Goal: Book appointment/travel/reservation

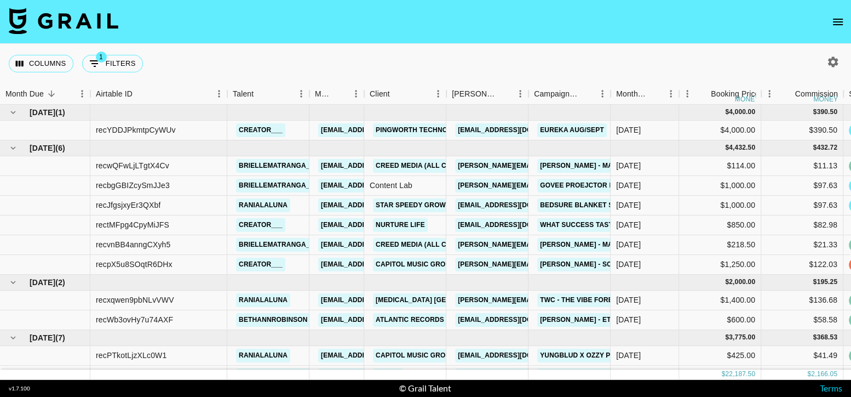
click at [835, 25] on icon "open drawer" at bounding box center [838, 22] width 10 height 7
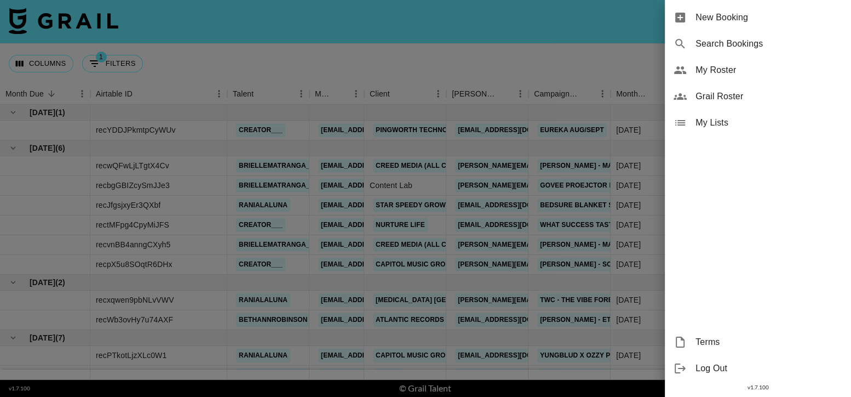
click at [792, 24] on span "New Booking" at bounding box center [769, 17] width 147 height 13
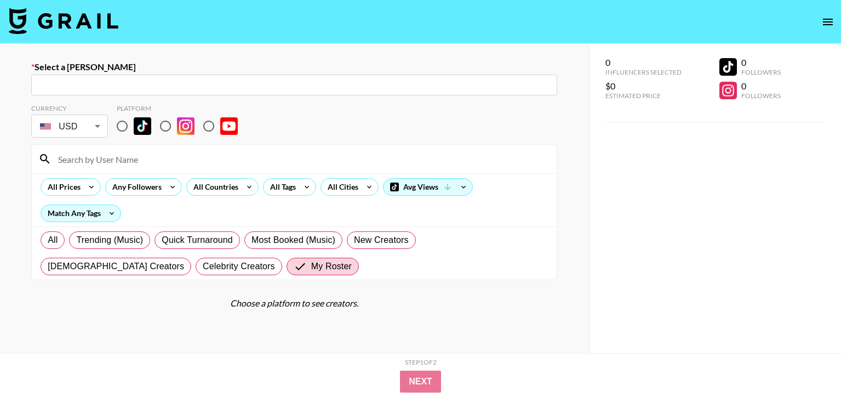
click at [338, 80] on input "text" at bounding box center [294, 85] width 513 height 13
click at [287, 84] on input "text" at bounding box center [294, 85] width 513 height 13
paste input "[EMAIL_ADDRESS][DOMAIN_NAME]"
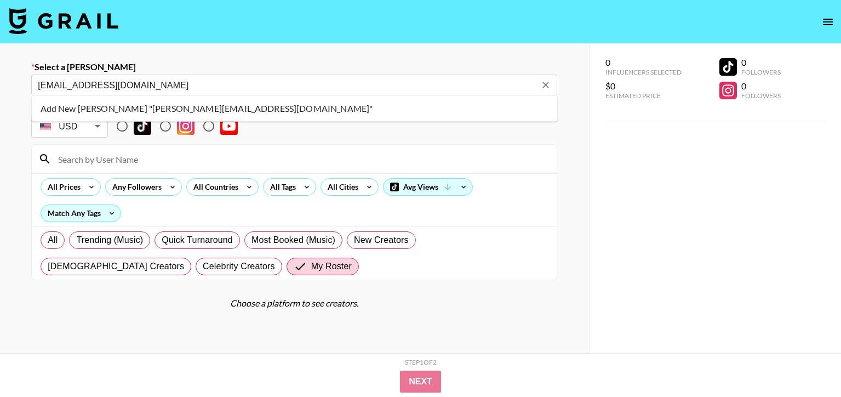
click at [267, 113] on li "Add New [PERSON_NAME] "[PERSON_NAME][EMAIL_ADDRESS][DOMAIN_NAME]"" at bounding box center [295, 109] width 526 height 18
type input "Add New [PERSON_NAME] "[PERSON_NAME][EMAIL_ADDRESS][DOMAIN_NAME]""
